Goal: Information Seeking & Learning: Learn about a topic

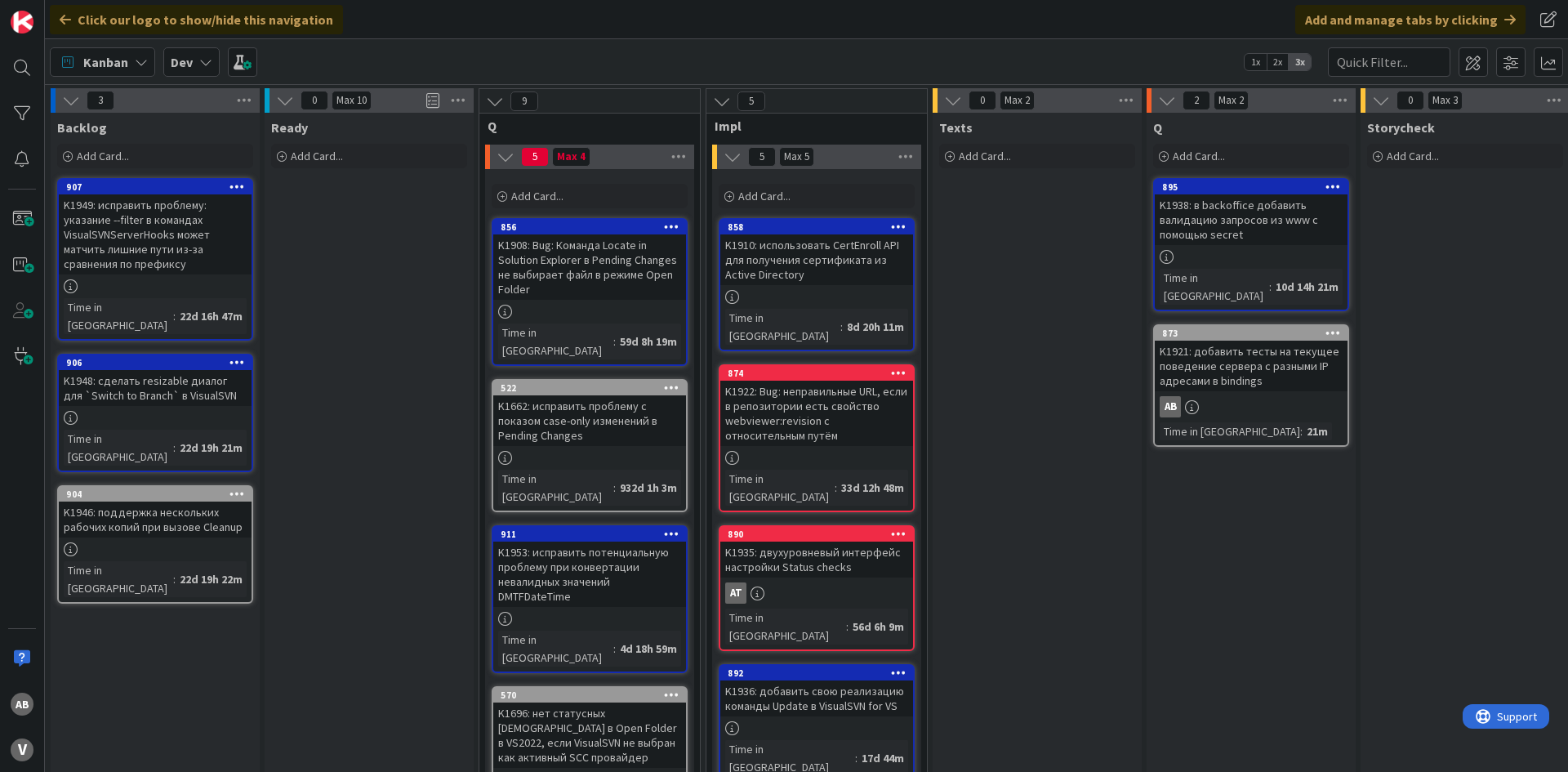
click at [1208, 341] on div "K1921: добавить тесты на текущее поведение сервера с разными IP адресами в bind…" at bounding box center [1252, 366] width 192 height 50
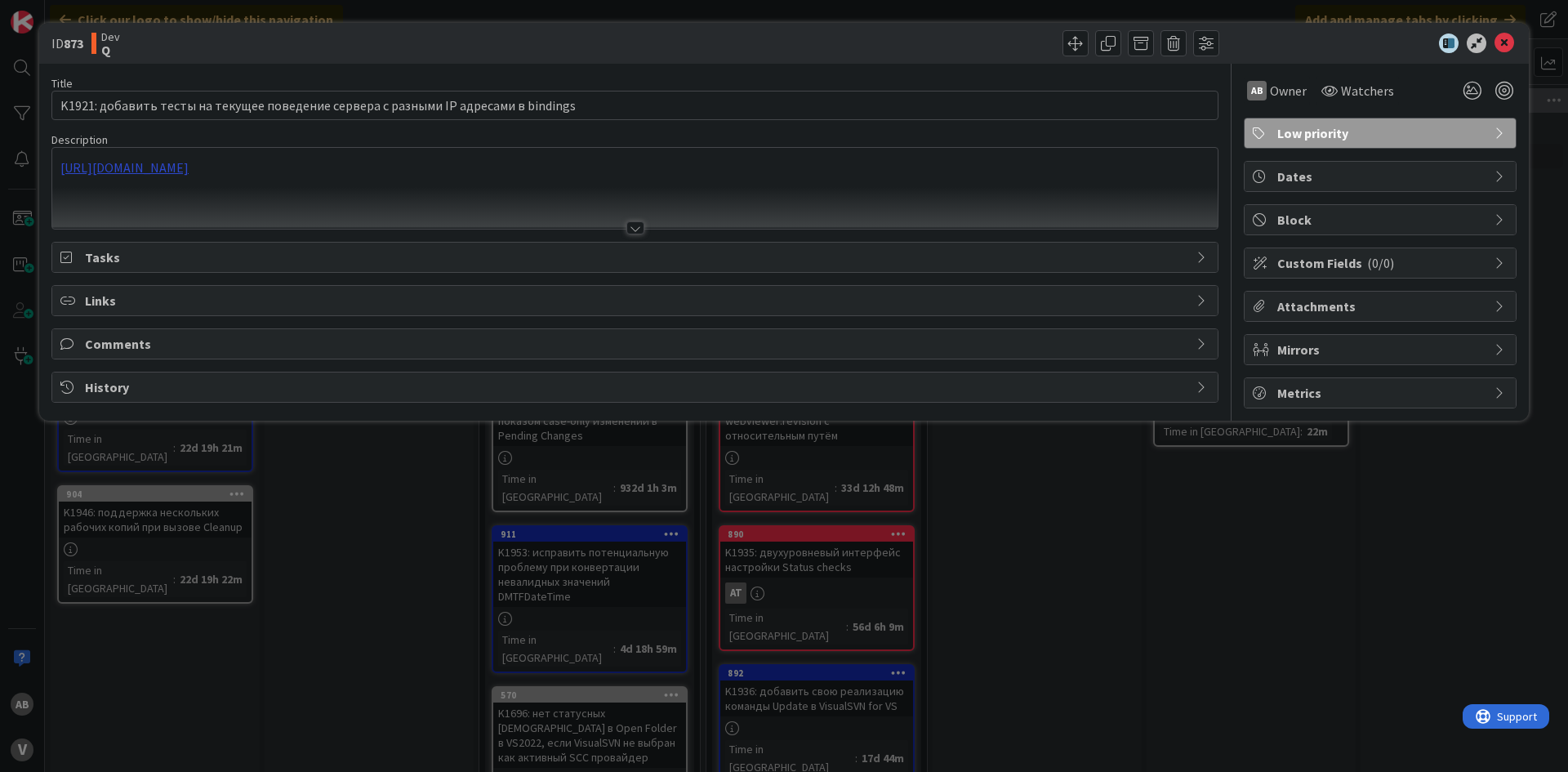
click at [428, 173] on div "https://docs.google.com/document/d/1ei6sC01Y1FZGIgKYtH-T5p2LtB9y00aBnSdqx4WJ8mM" at bounding box center [635, 188] width 1165 height 81
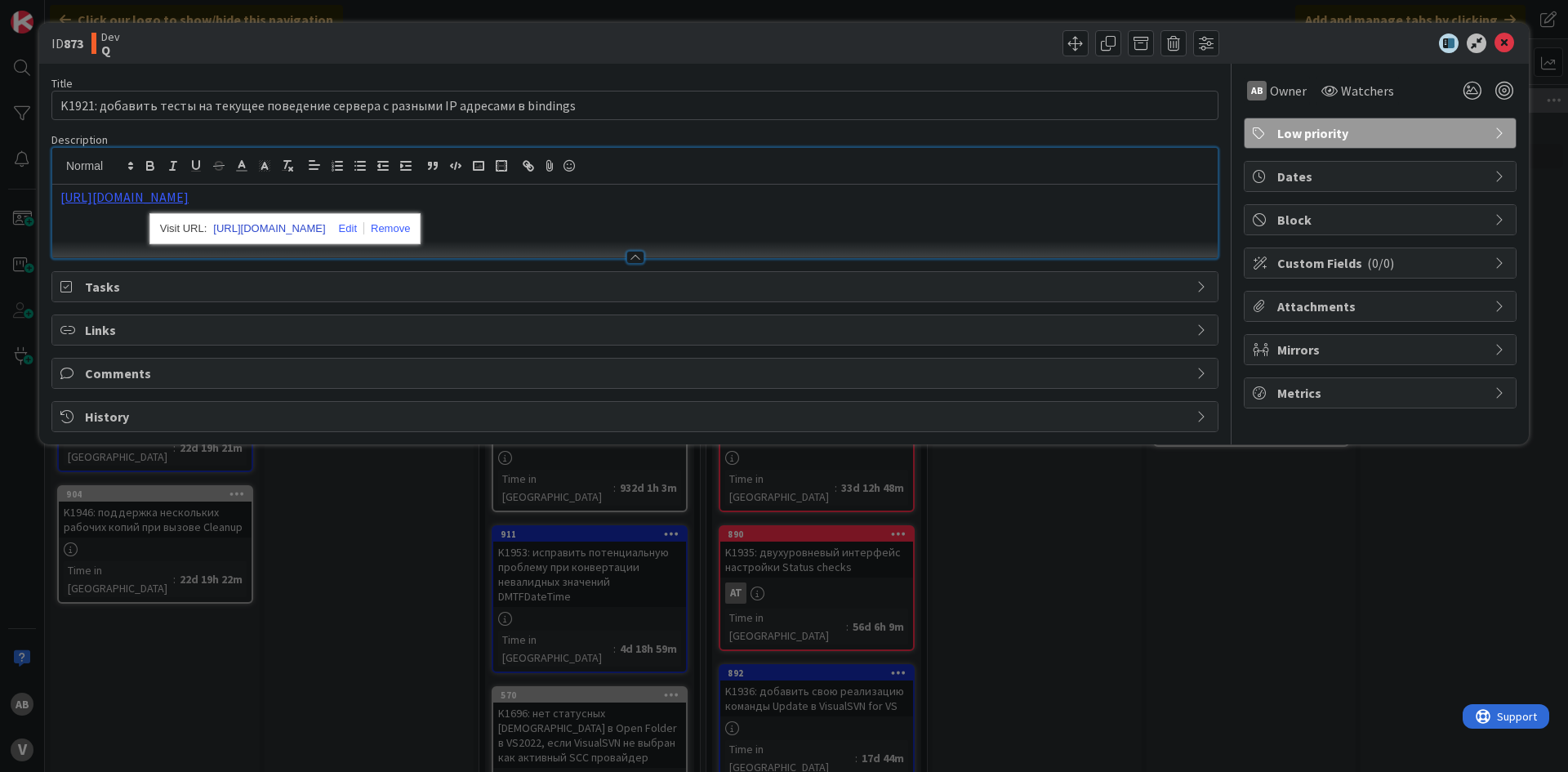
click at [313, 226] on link "https://docs.google.com/document/d/1ei6sC01Y1FZGIgKYtH-T5p2LtB9y00aBnSdqx4WJ8mM" at bounding box center [269, 229] width 111 height 22
click at [1501, 46] on icon at bounding box center [1504, 43] width 20 height 20
